Goal: Transaction & Acquisition: Purchase product/service

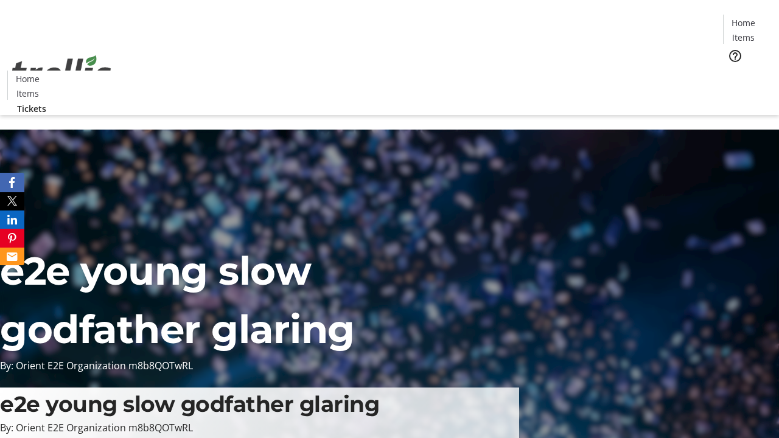
click at [733, 71] on span "Tickets" at bounding box center [747, 77] width 29 height 13
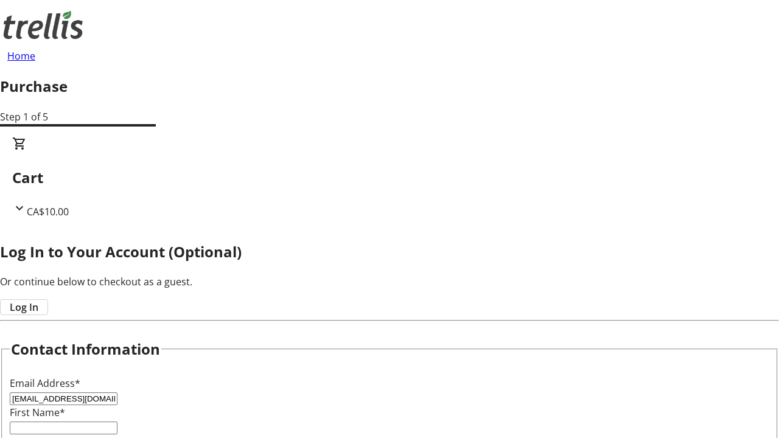
type input "[EMAIL_ADDRESS][DOMAIN_NAME]"
type input "[PERSON_NAME]"
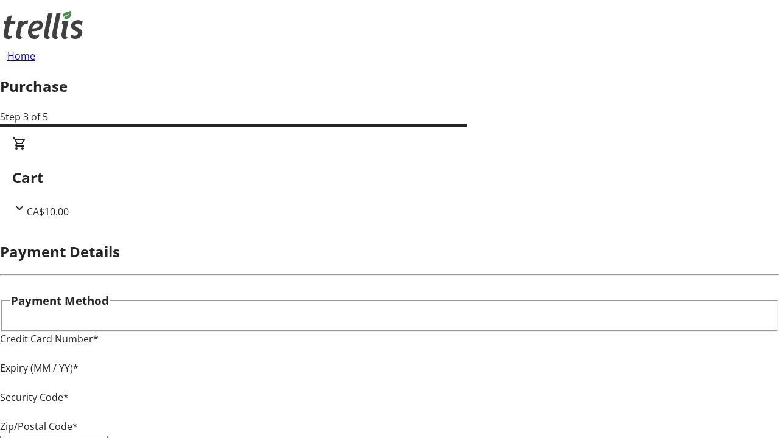
type input "V1Y 0C2"
